Goal: Task Accomplishment & Management: Use online tool/utility

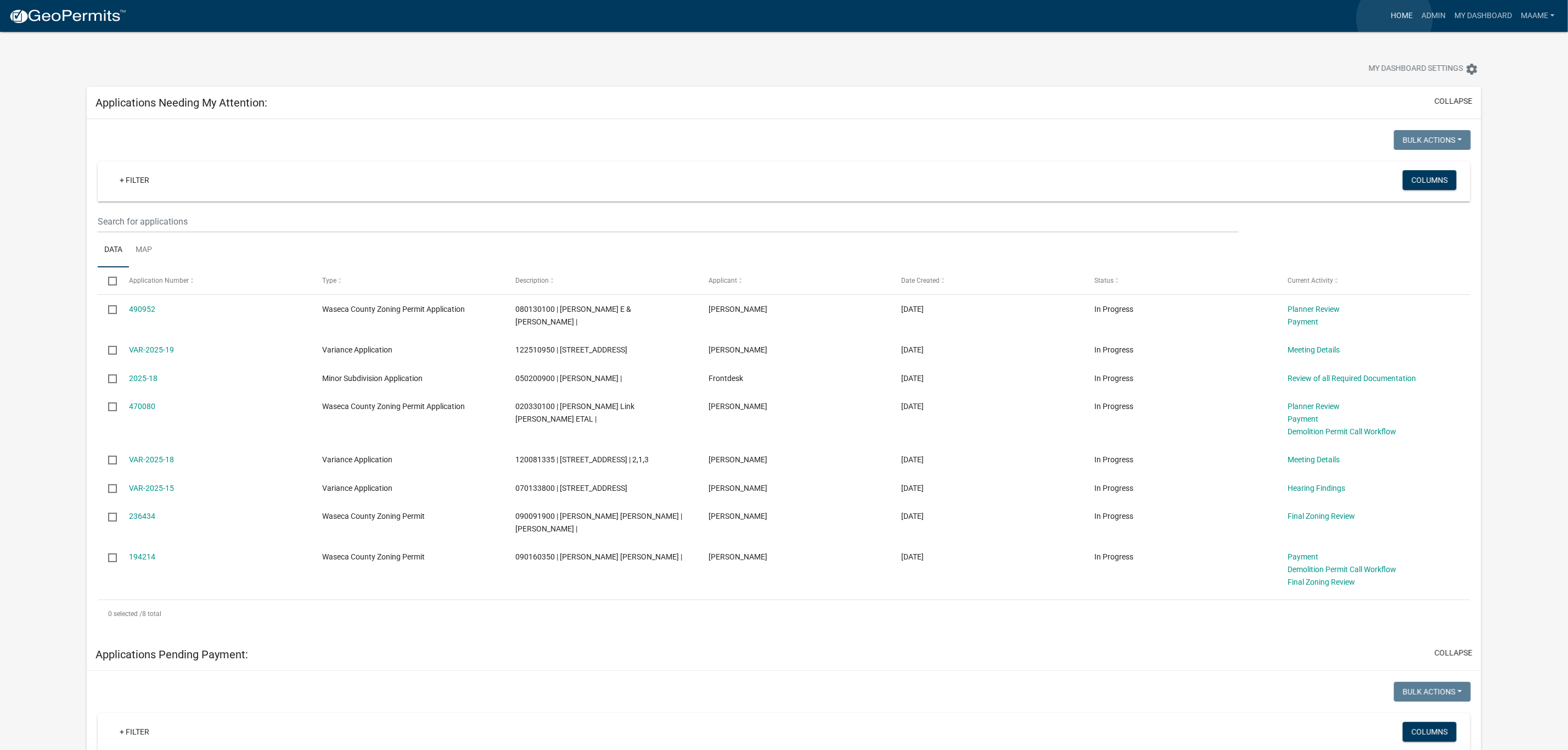
click at [1397, 19] on link "Home" at bounding box center [1401, 16] width 30 height 21
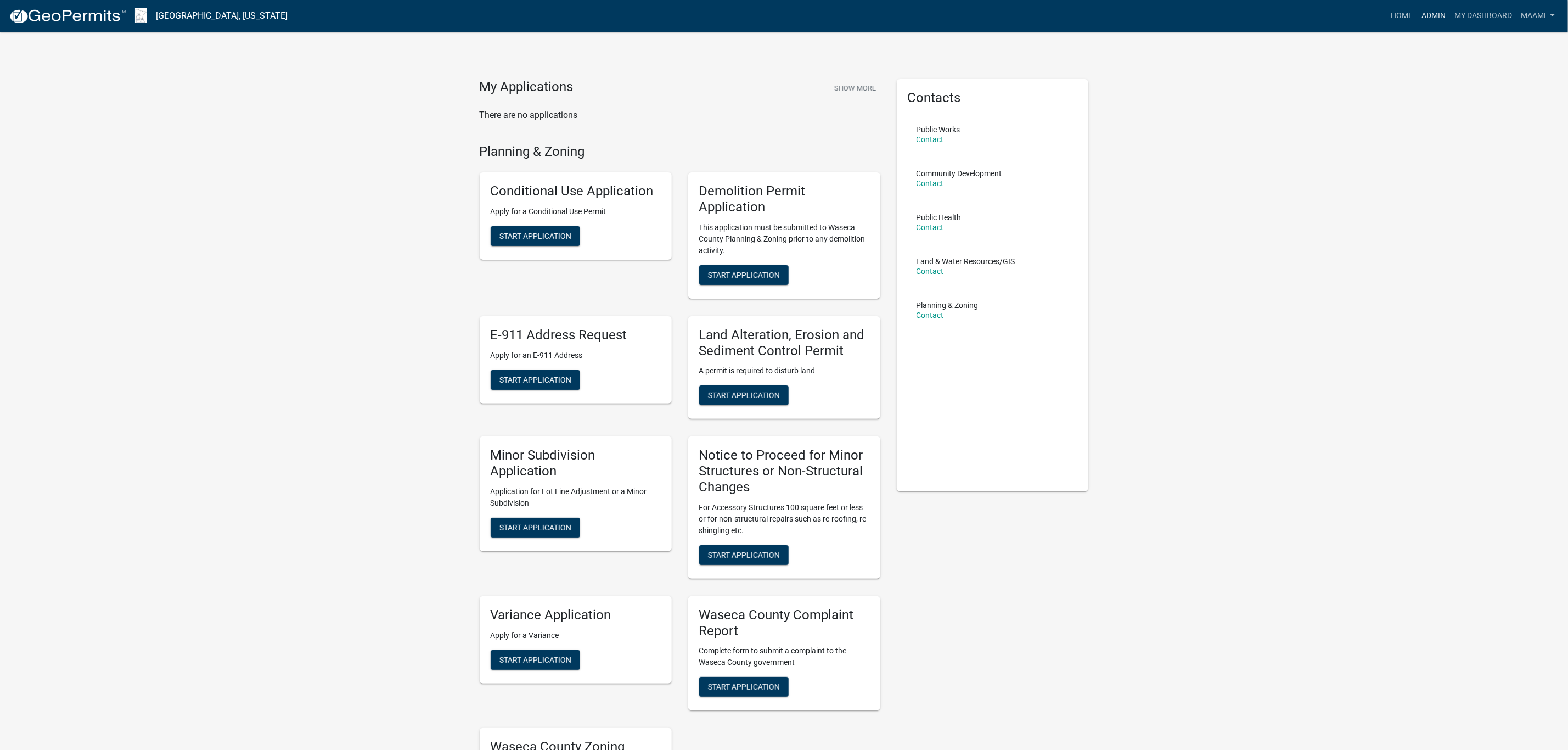
click at [1424, 16] on link "Admin" at bounding box center [1433, 16] width 33 height 21
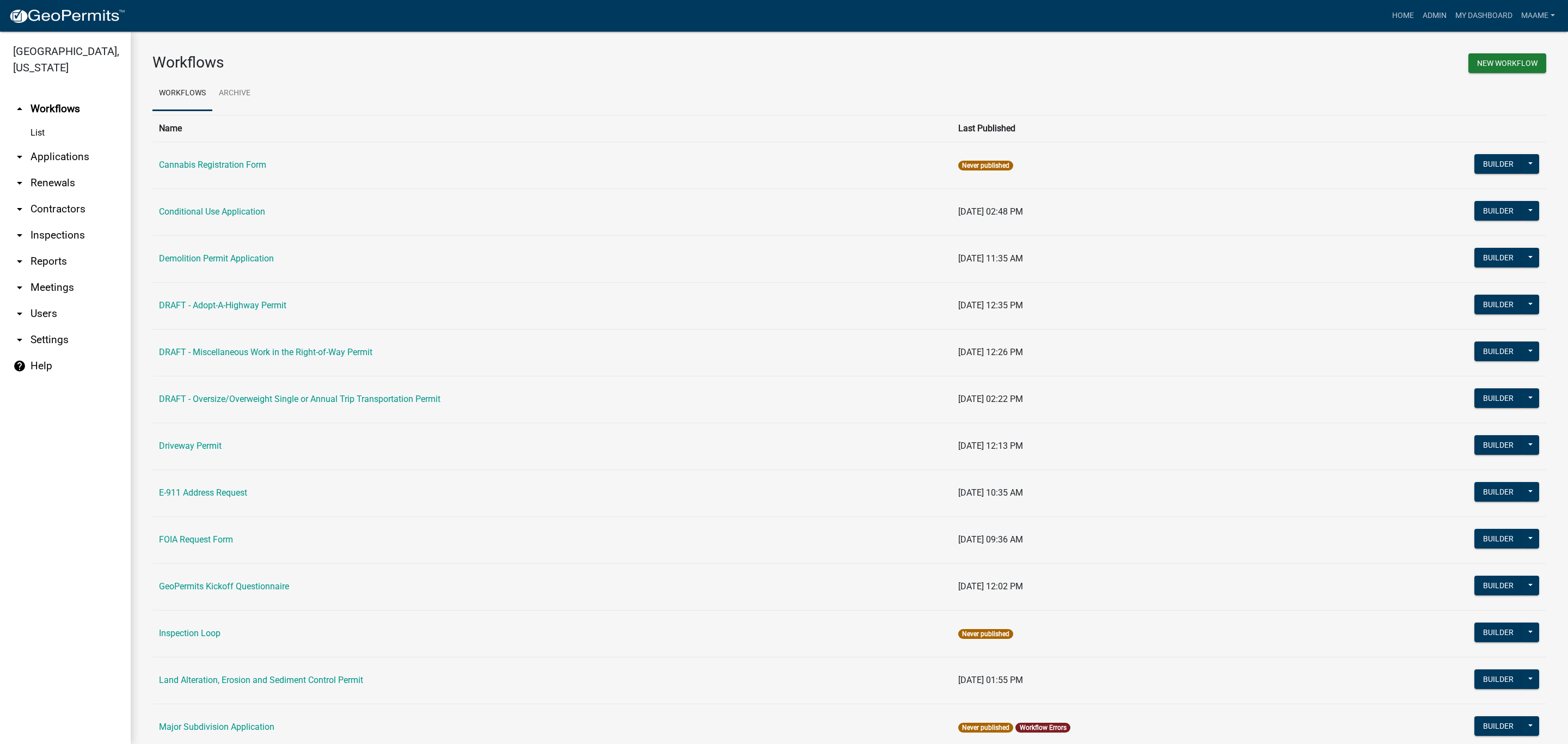
click at [53, 153] on link "arrow_drop_down Applications" at bounding box center [65, 157] width 131 height 26
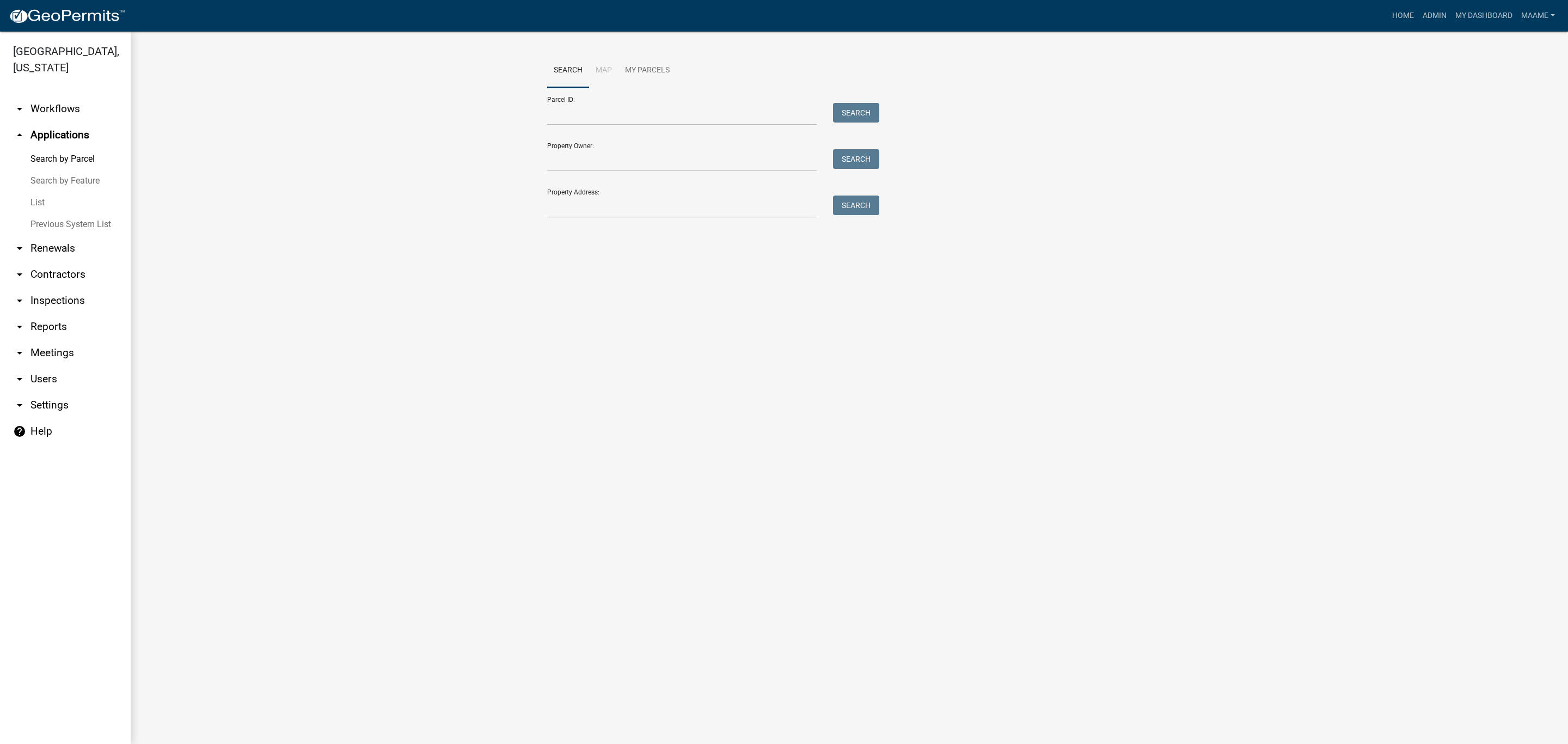
click at [39, 200] on link "List" at bounding box center [65, 202] width 131 height 22
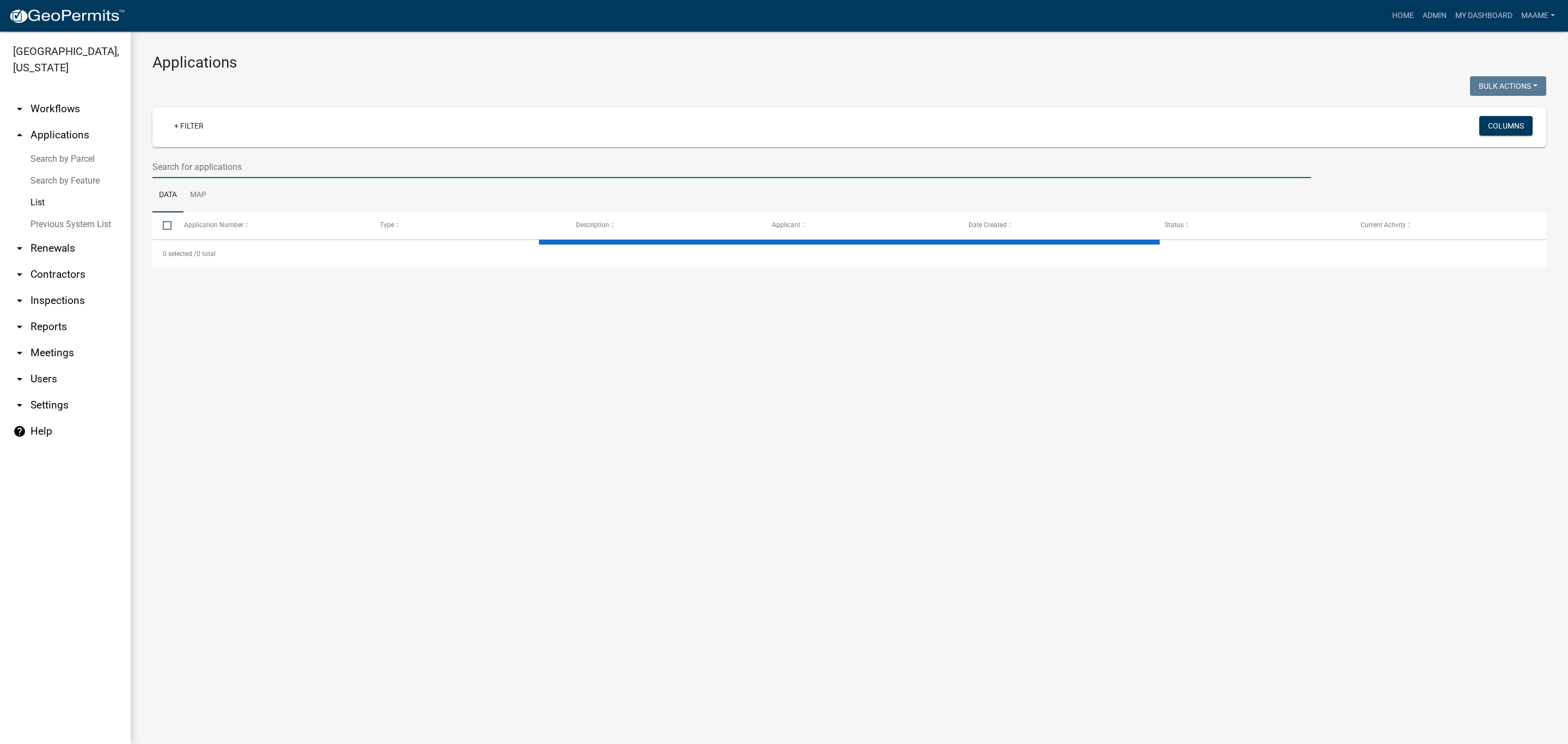
click at [276, 157] on input "text" at bounding box center [732, 167] width 1159 height 22
select select "3: 100"
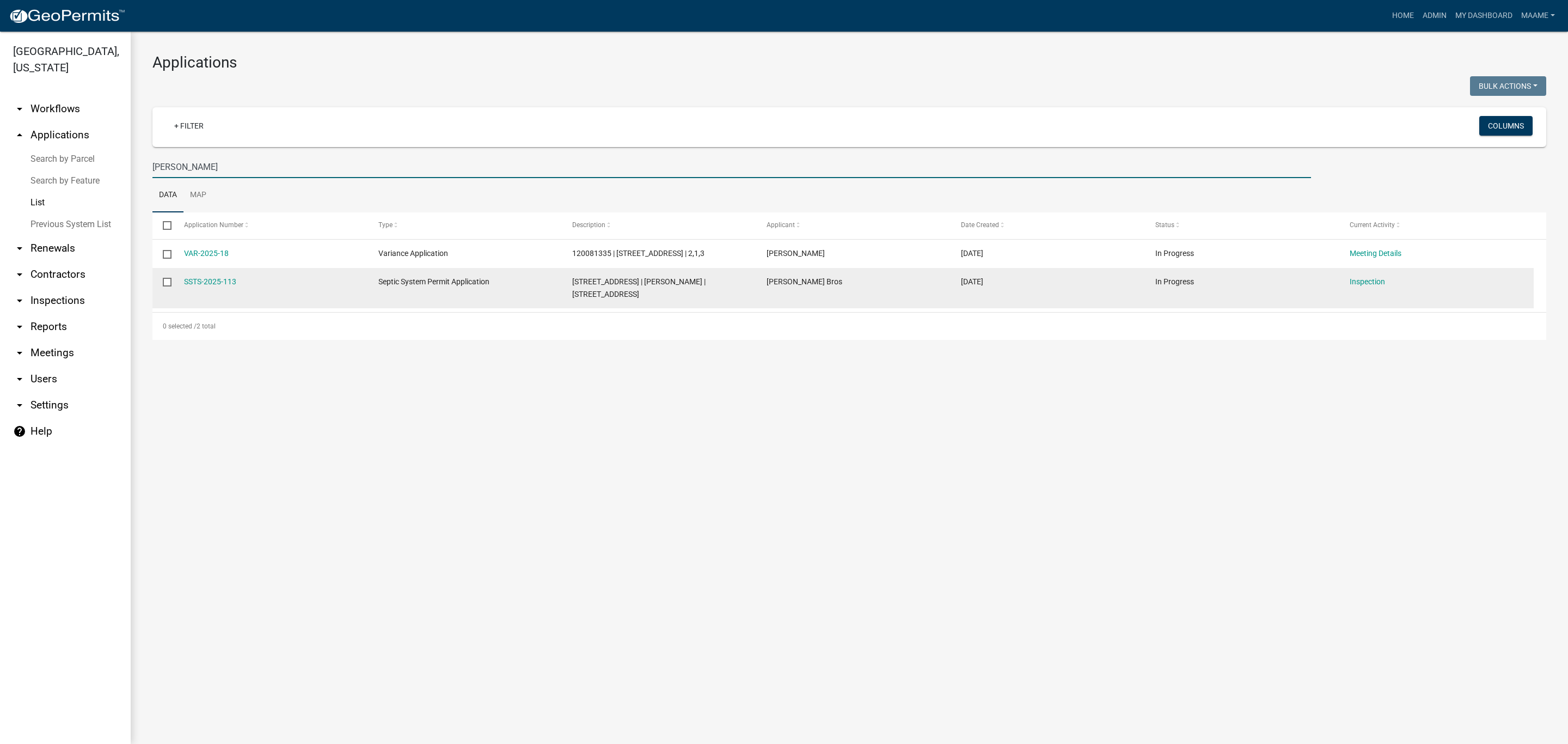
type input "edwards"
drag, startPoint x: 259, startPoint y: 286, endPoint x: 184, endPoint y: 284, distance: 75.0
click at [184, 284] on div "SSTS-2025-113" at bounding box center [271, 282] width 174 height 12
copy link "SSTS-2025-113"
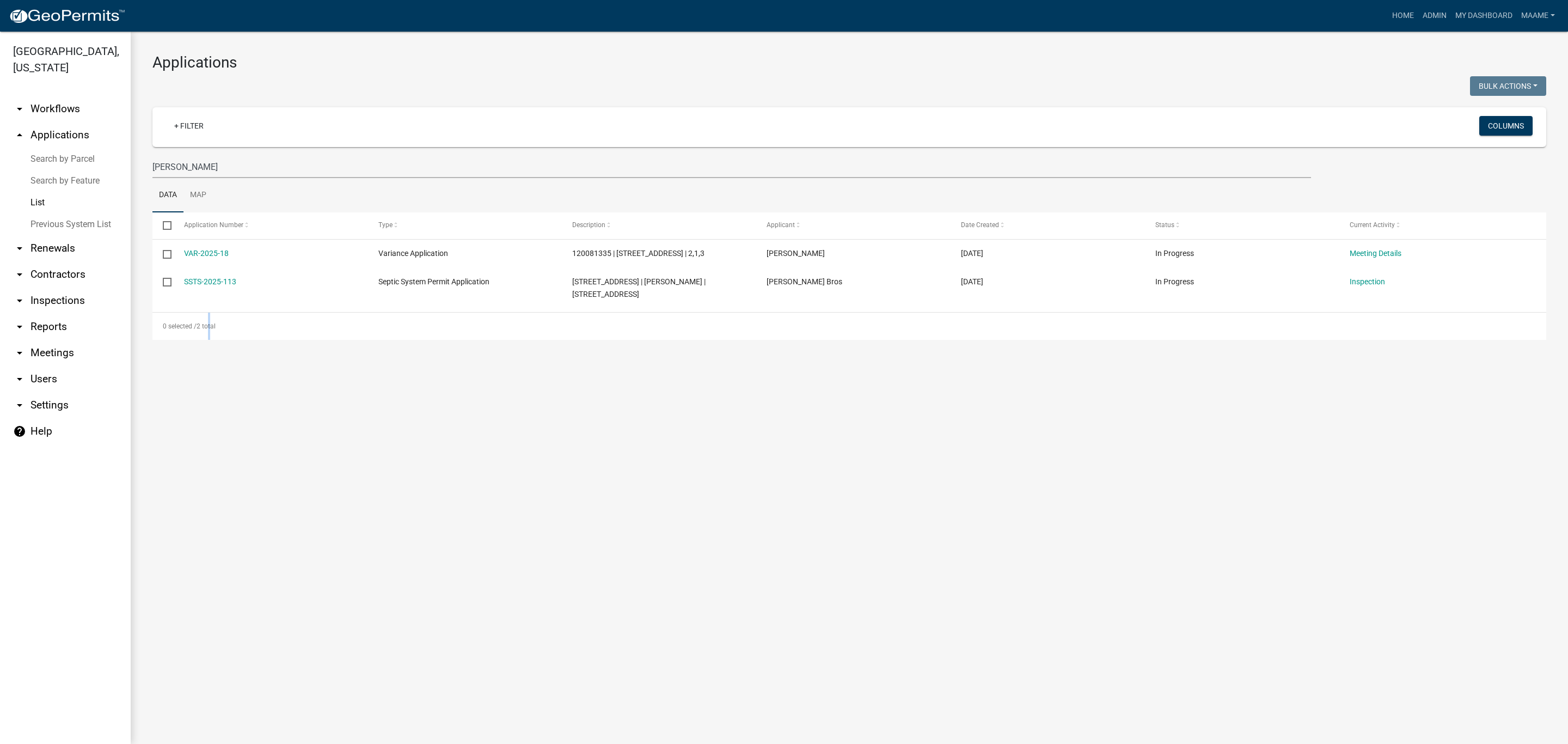
drag, startPoint x: 209, startPoint y: 542, endPoint x: 198, endPoint y: 425, distance: 117.5
click at [205, 536] on main "Applications Bulk Actions Void Expire Lock Withdraw + Filter Columns edwards Da…" at bounding box center [849, 387] width 1437 height 712
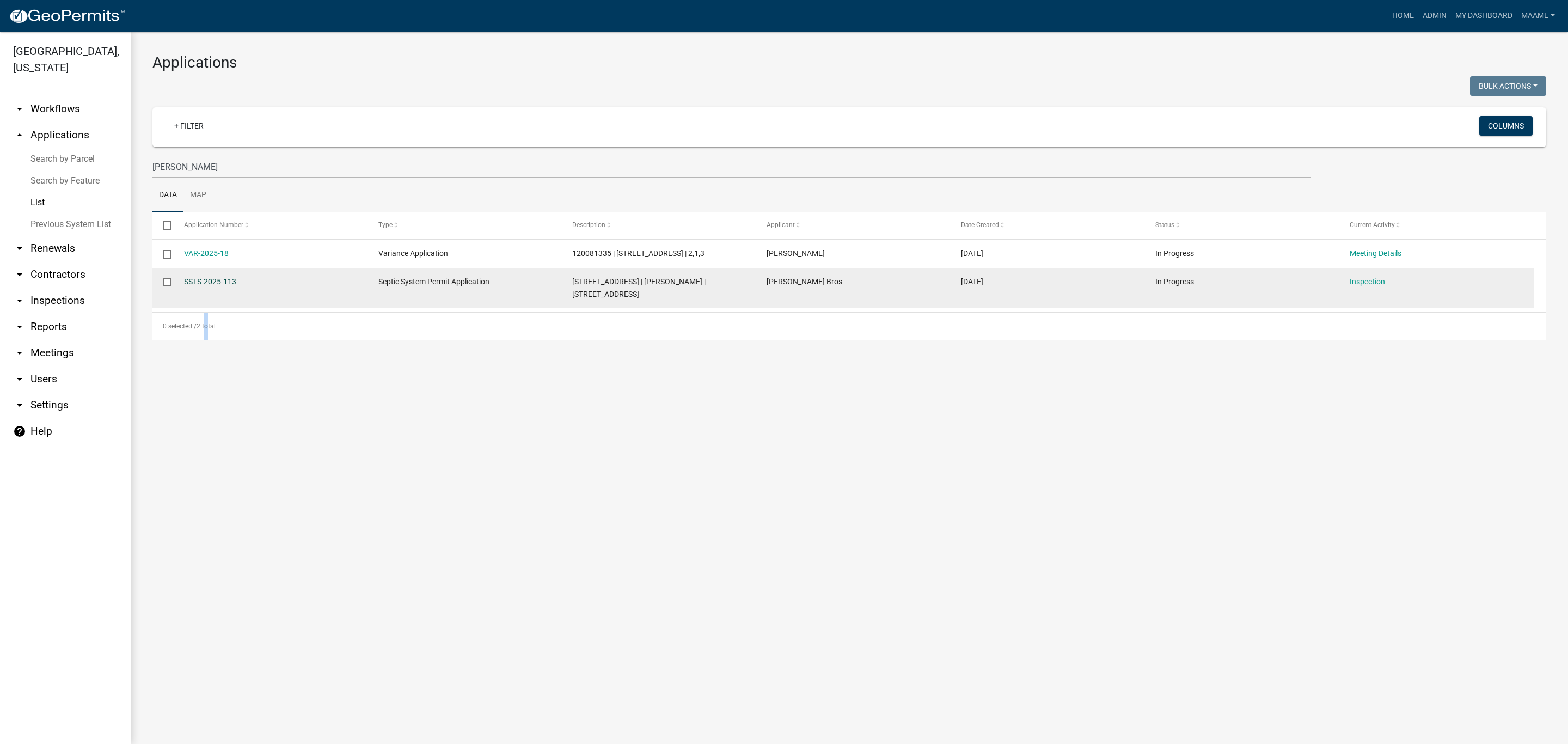
click at [211, 282] on link "SSTS-2025-113" at bounding box center [210, 282] width 52 height 9
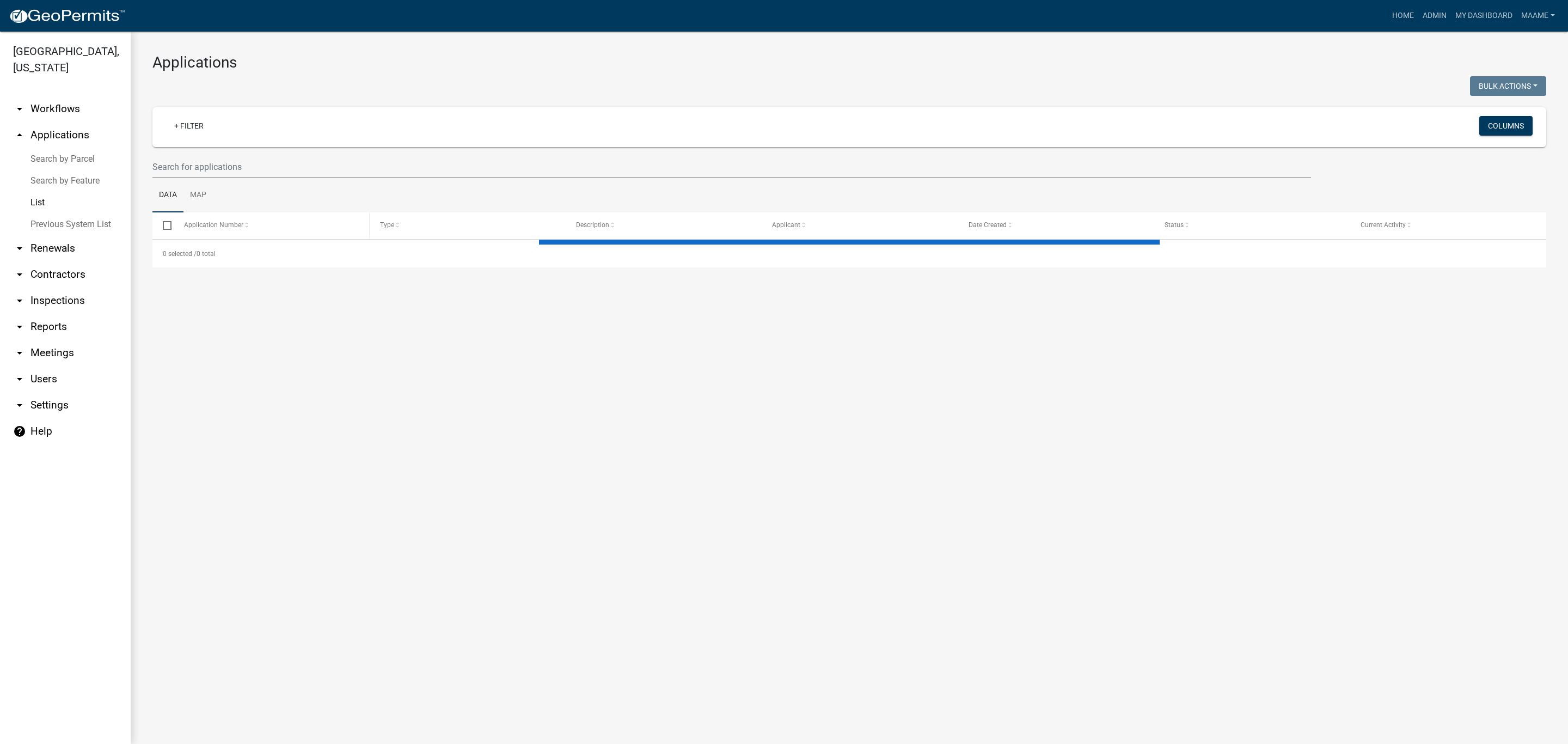
select select "3: 100"
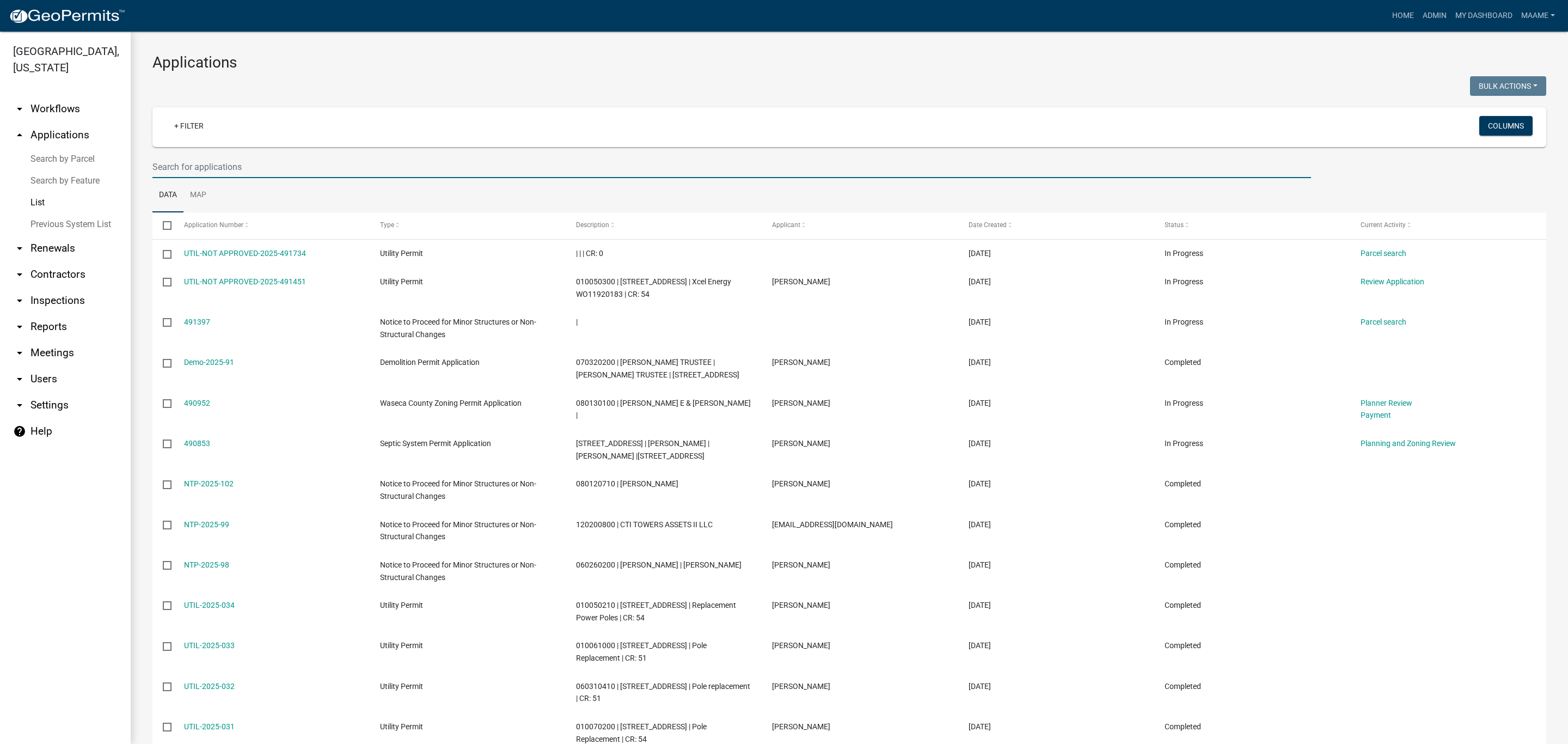
click at [221, 163] on input "text" at bounding box center [732, 167] width 1159 height 22
type input "edwards"
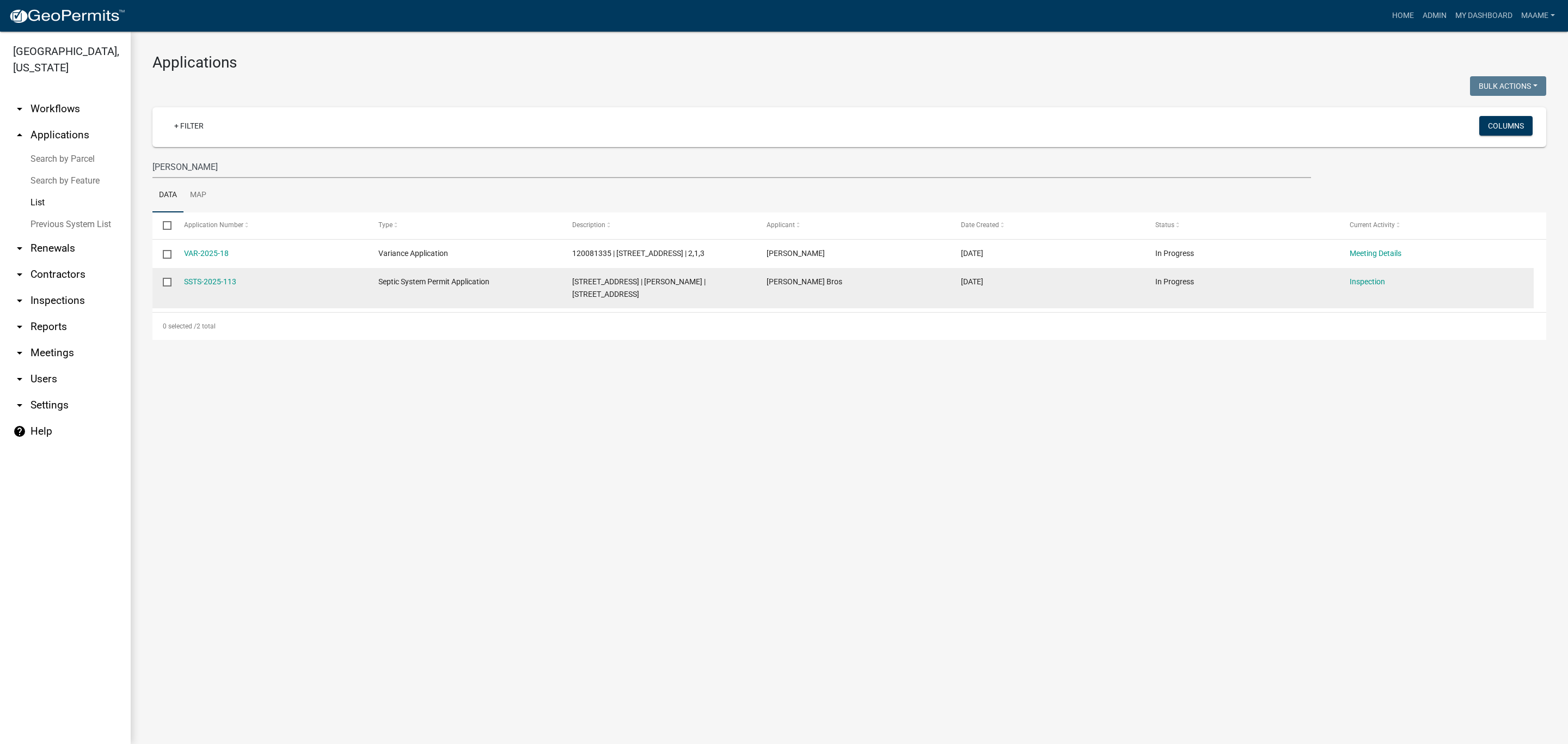
drag, startPoint x: 267, startPoint y: 278, endPoint x: 169, endPoint y: 278, distance: 98.0
click at [169, 278] on div "SSTS-2025-113 Septic System Permit Application 37516 CLEAR LAKE DR | ERIN EDWAR…" at bounding box center [843, 288] width 1381 height 40
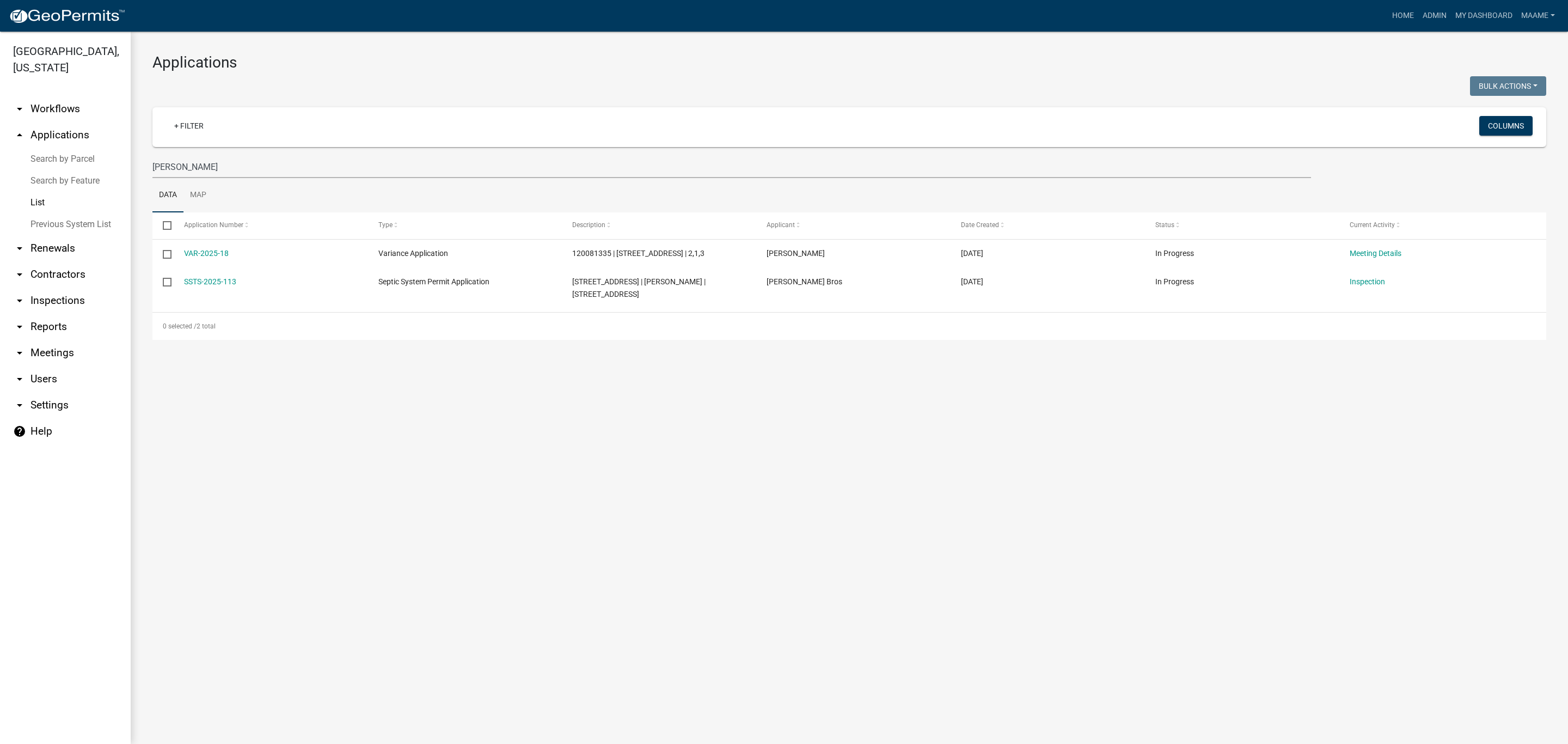
copy div "SSTS-2025-113"
click at [348, 376] on main "Applications Bulk Actions Void Expire Lock Withdraw + Filter Columns edwards Da…" at bounding box center [849, 387] width 1437 height 712
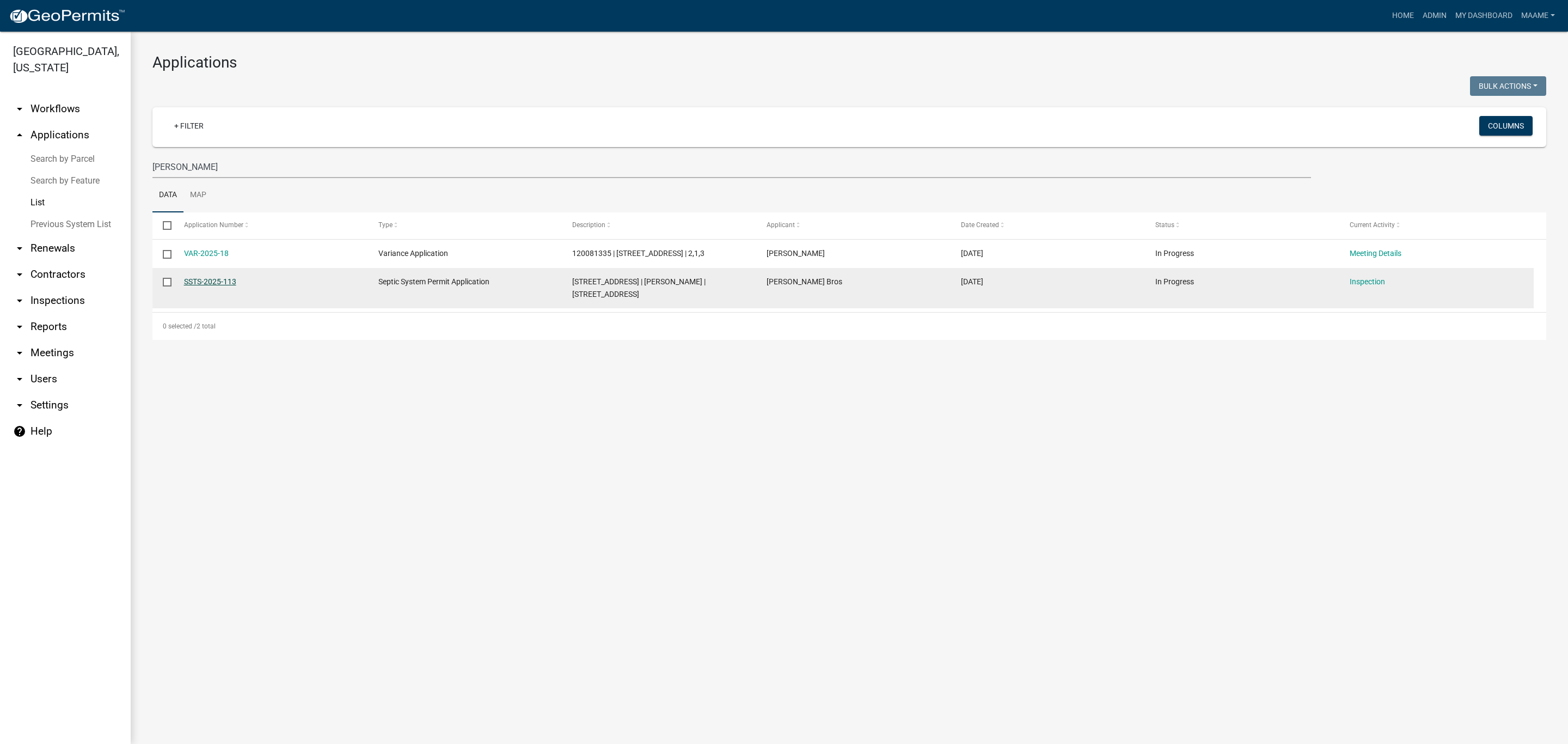
click at [210, 284] on link "SSTS-2025-113" at bounding box center [210, 282] width 52 height 9
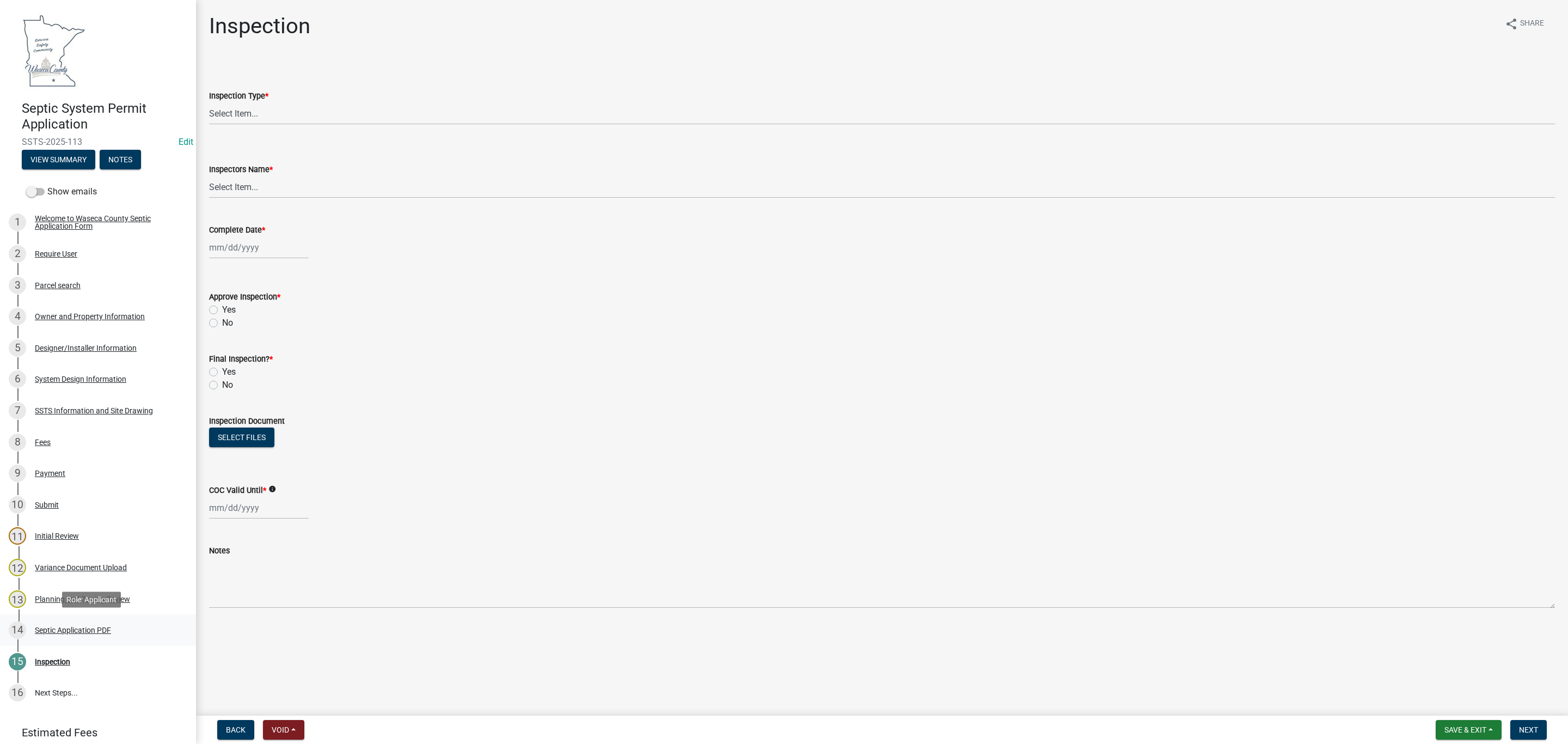
click at [85, 623] on div "14 Septic Application PDF" at bounding box center [94, 630] width 170 height 17
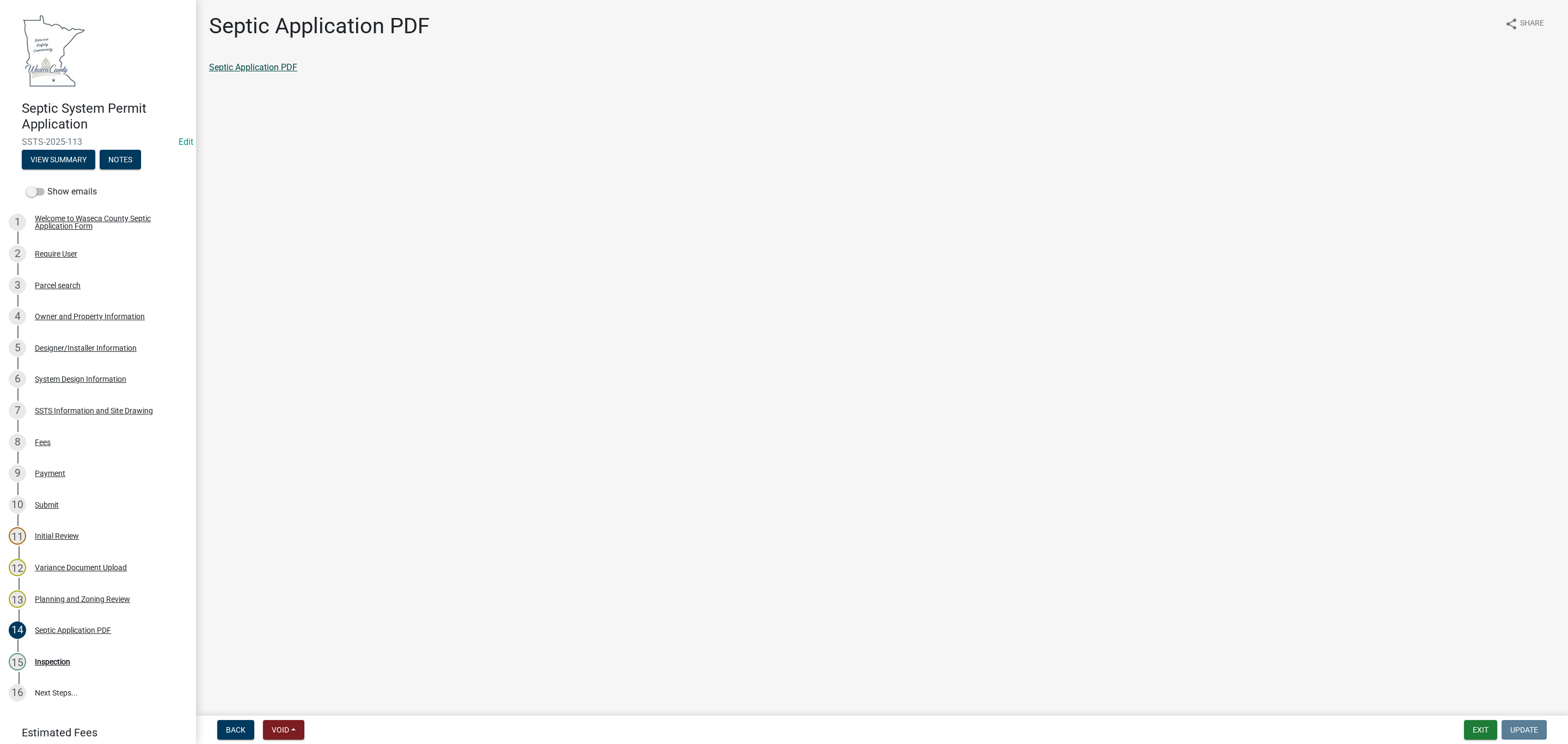
click at [221, 72] on link "Septic Application PDF" at bounding box center [253, 67] width 88 height 10
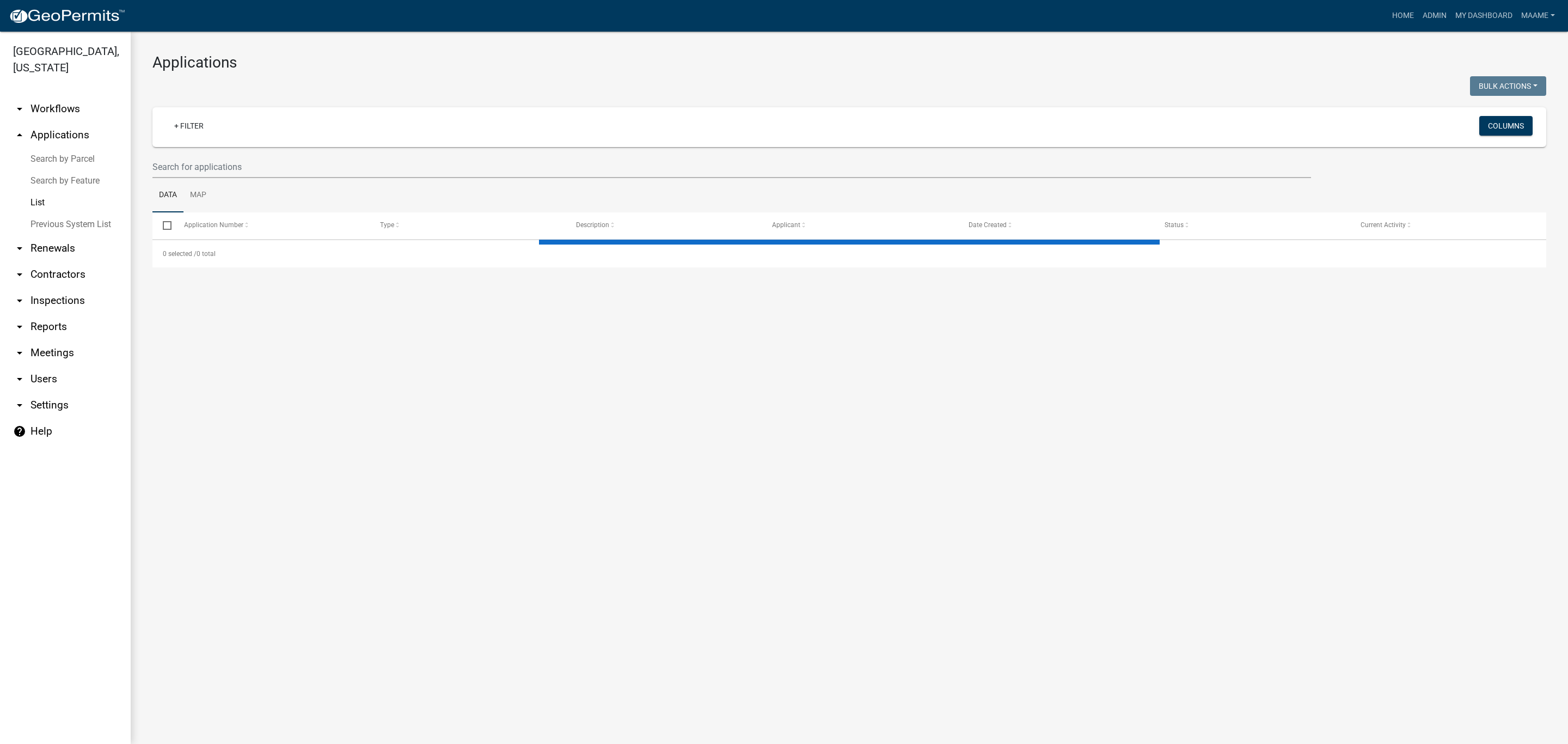
select select "3: 100"
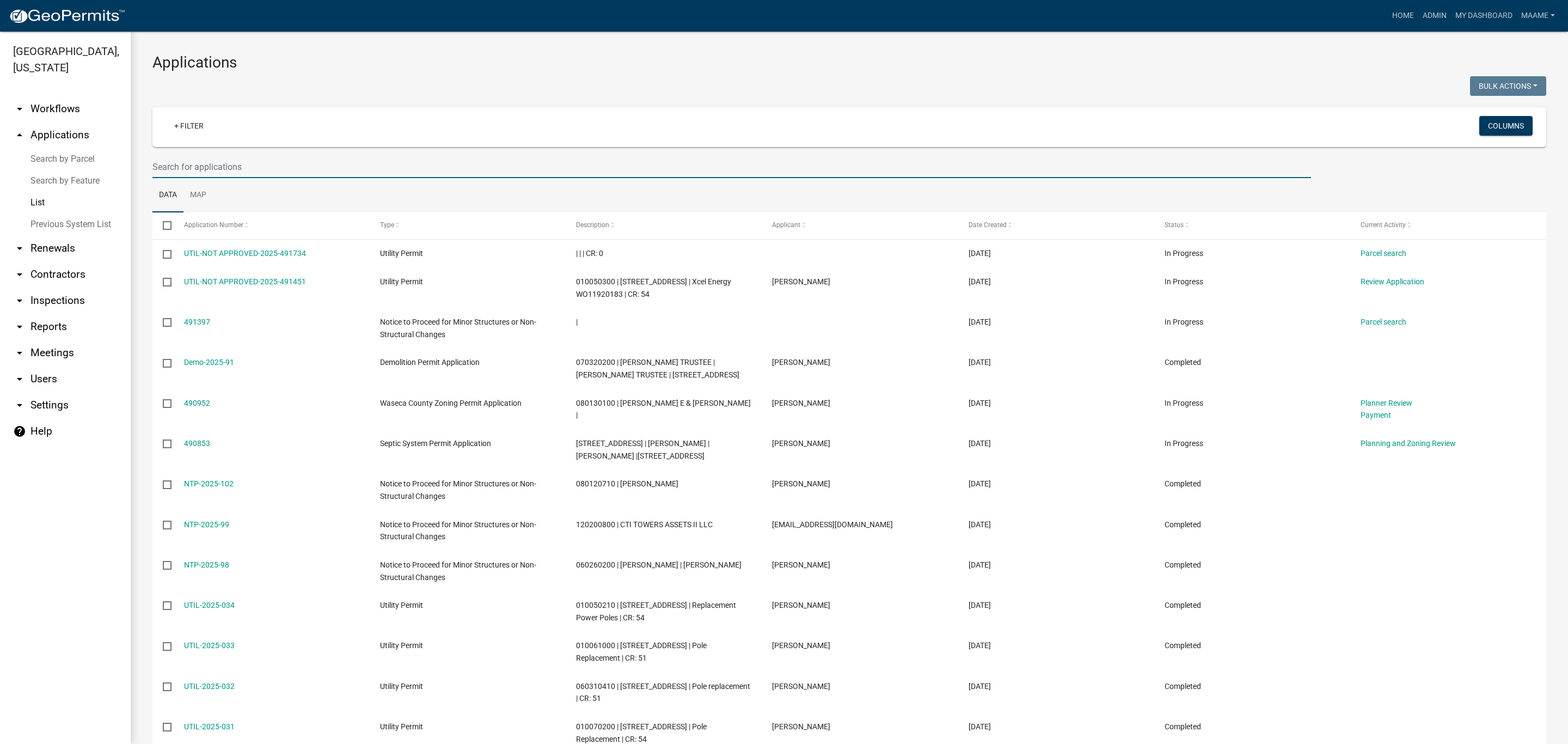
click at [194, 157] on input "text" at bounding box center [732, 167] width 1159 height 22
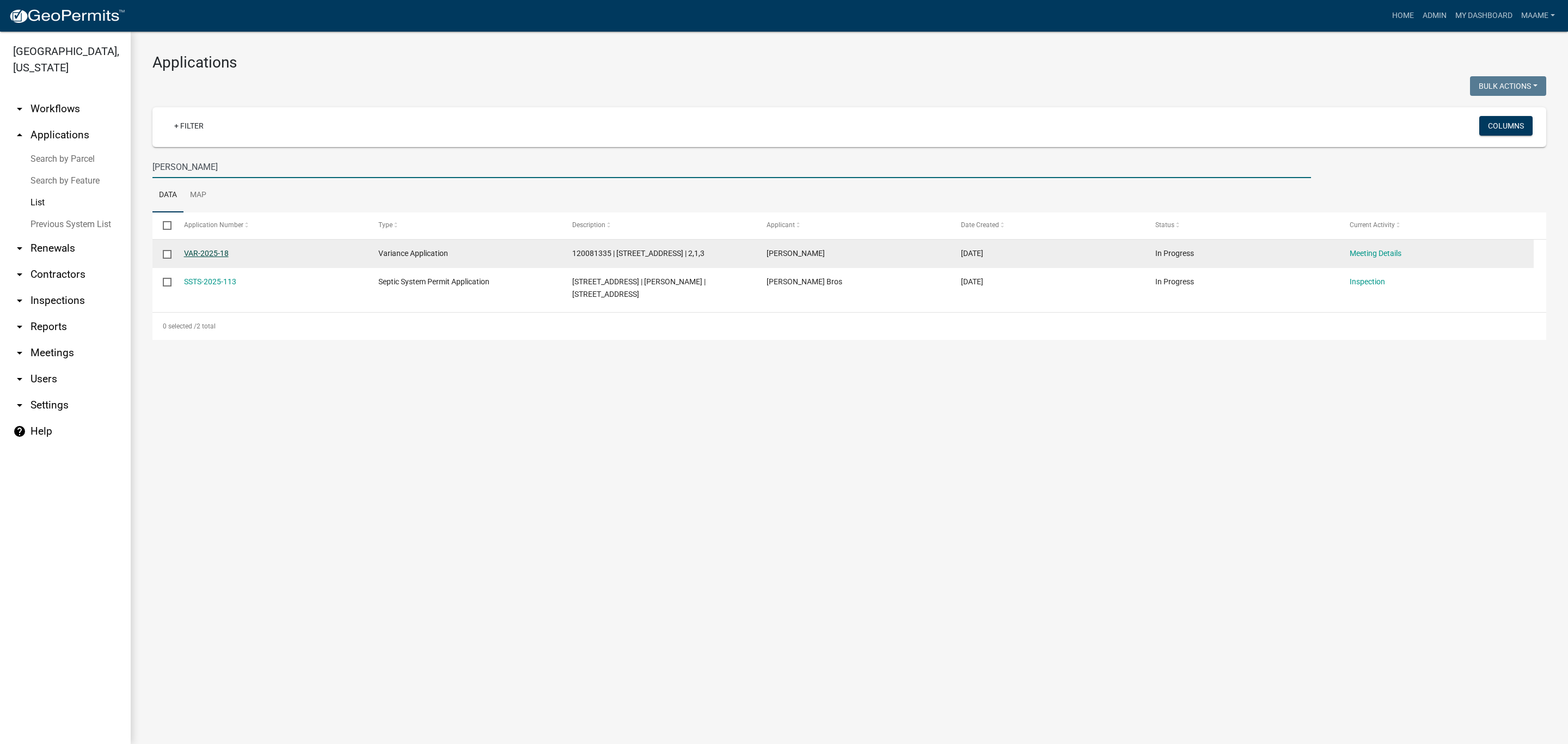
type input "edwards"
click at [199, 256] on link "VAR-2025-18" at bounding box center [206, 253] width 44 height 9
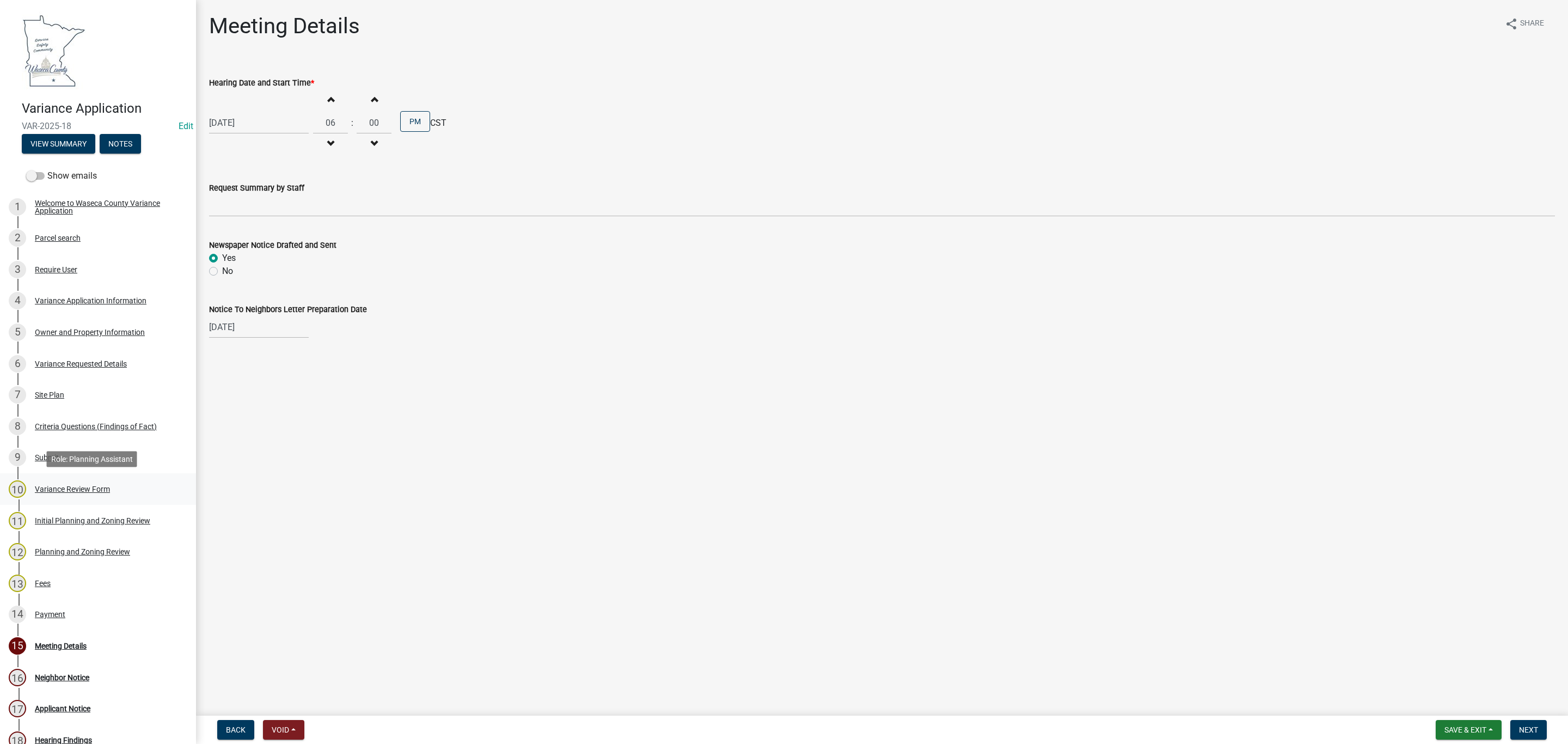
click at [64, 488] on div "Variance Review Form" at bounding box center [73, 489] width 75 height 7
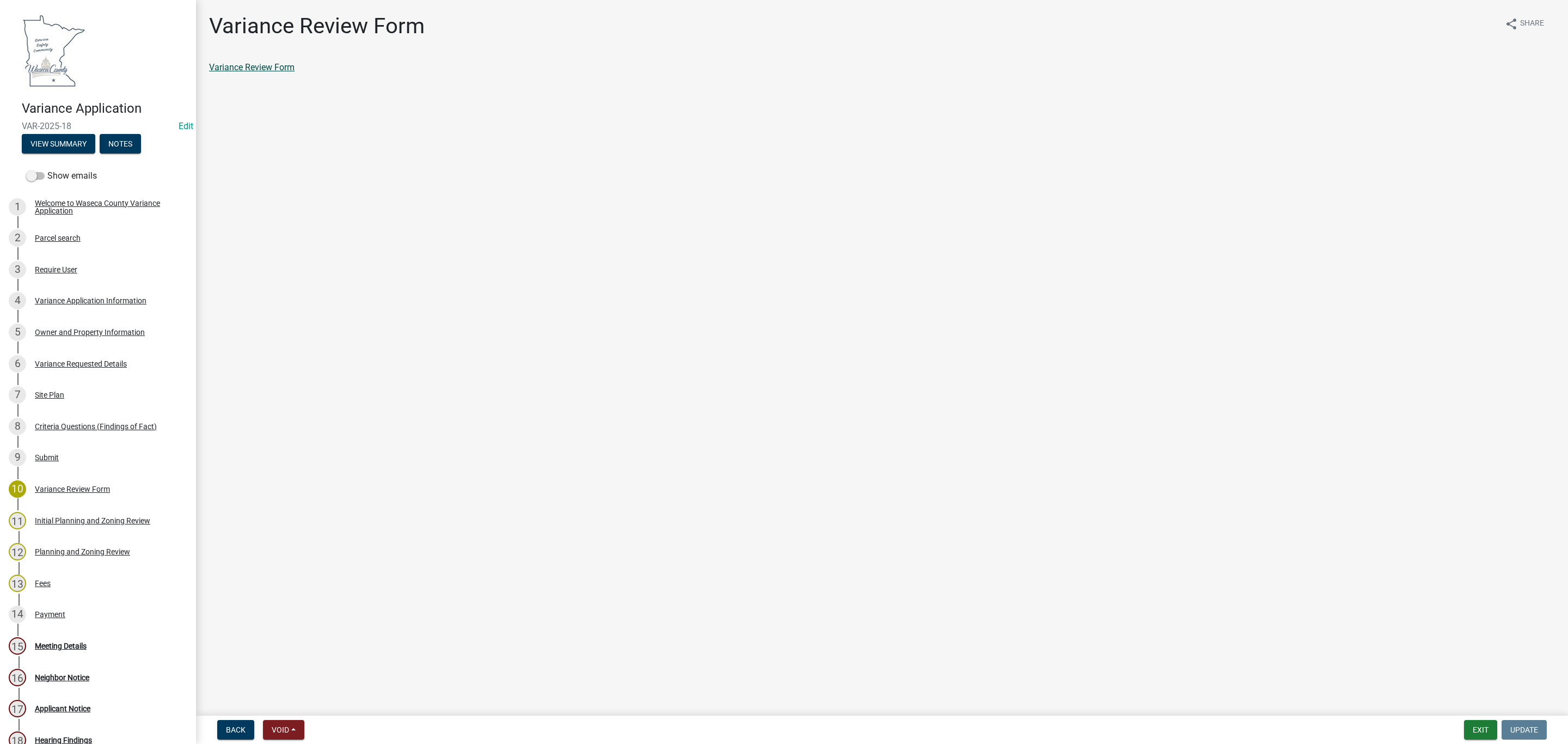
click at [264, 62] on link "Variance Review Form" at bounding box center [251, 67] width 86 height 10
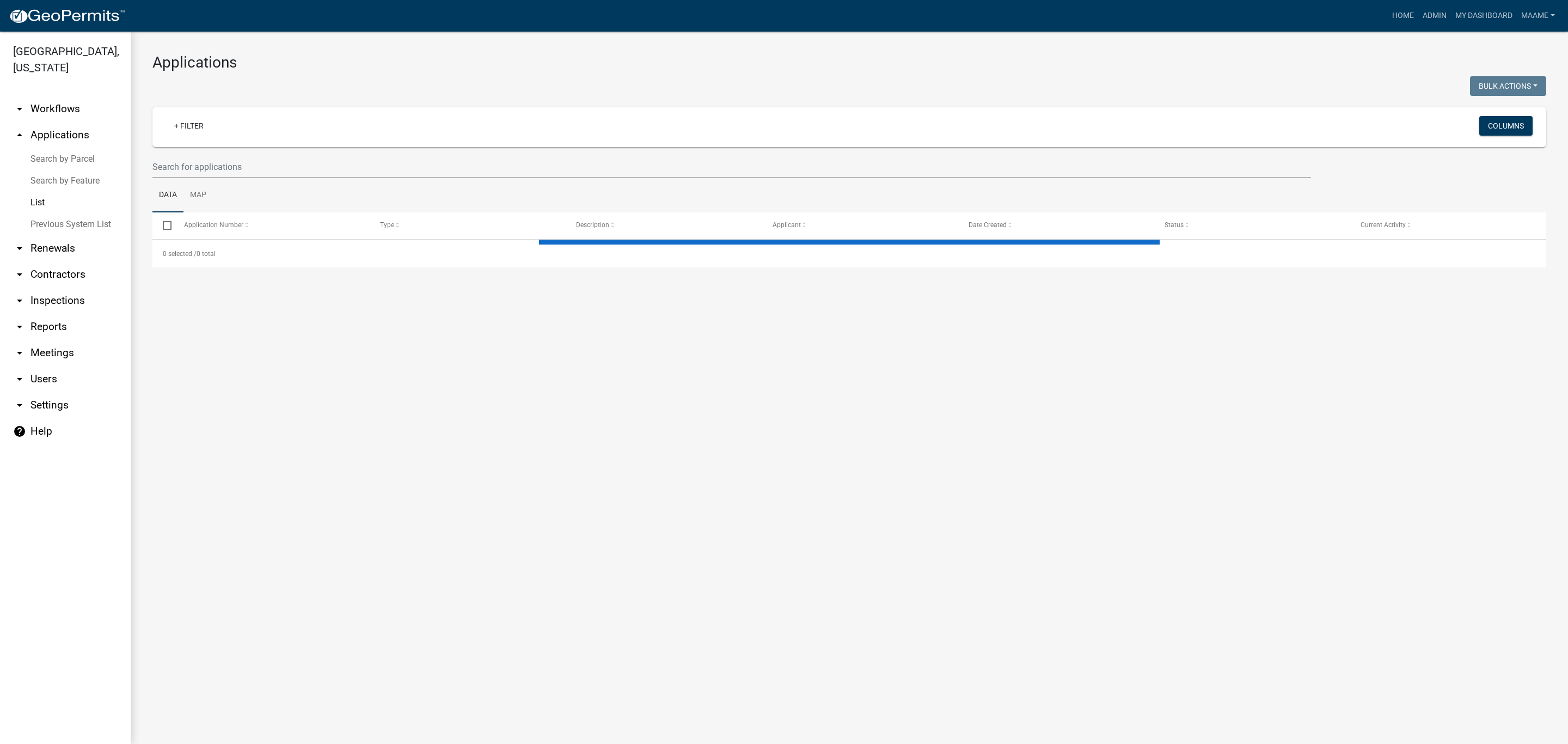
select select "3: 100"
